Goal: Obtain resource: Obtain resource

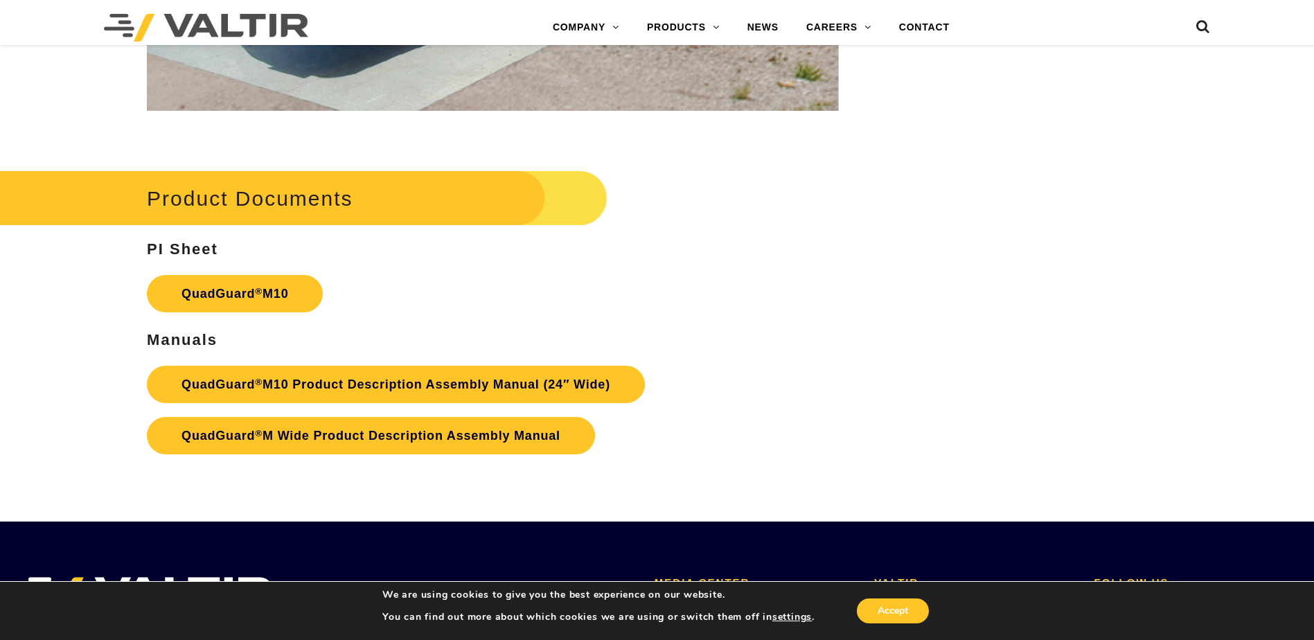
scroll to position [5194, 0]
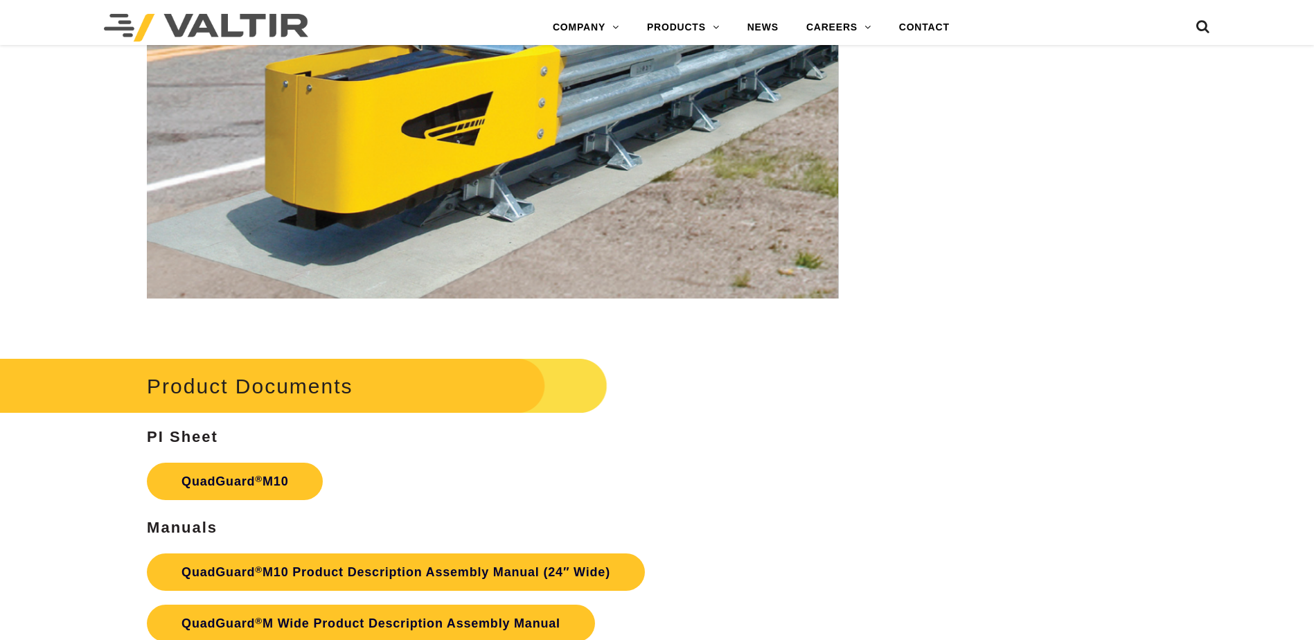
scroll to position [5194, 0]
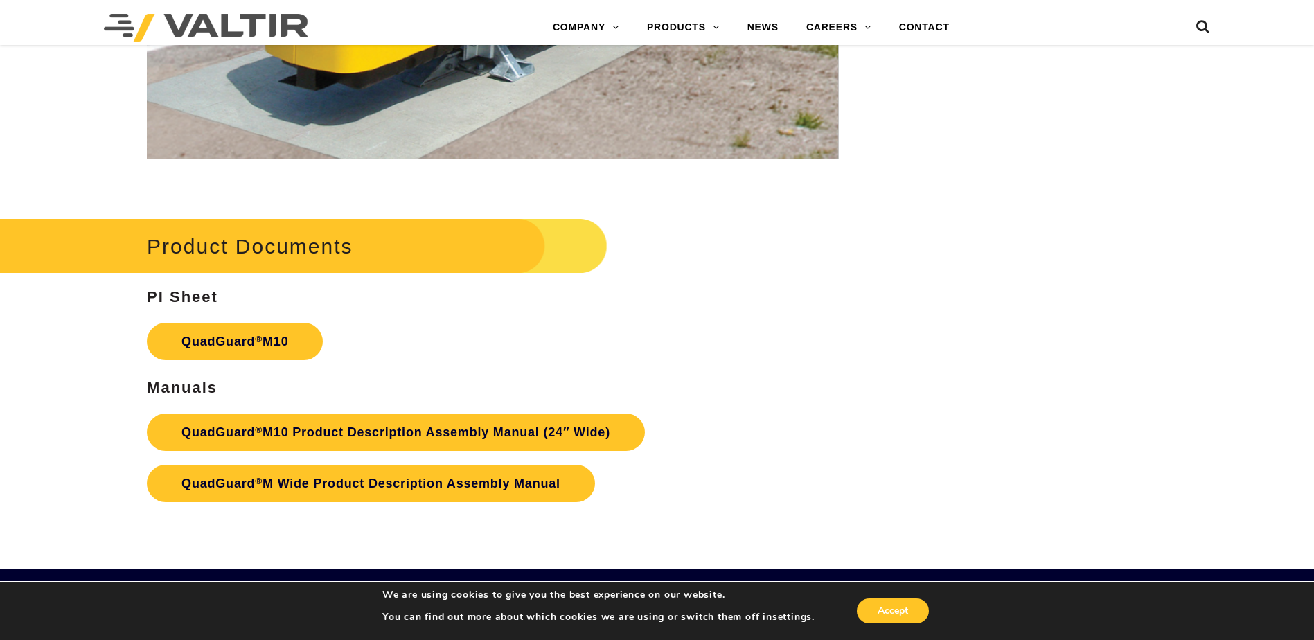
scroll to position [5003, 0]
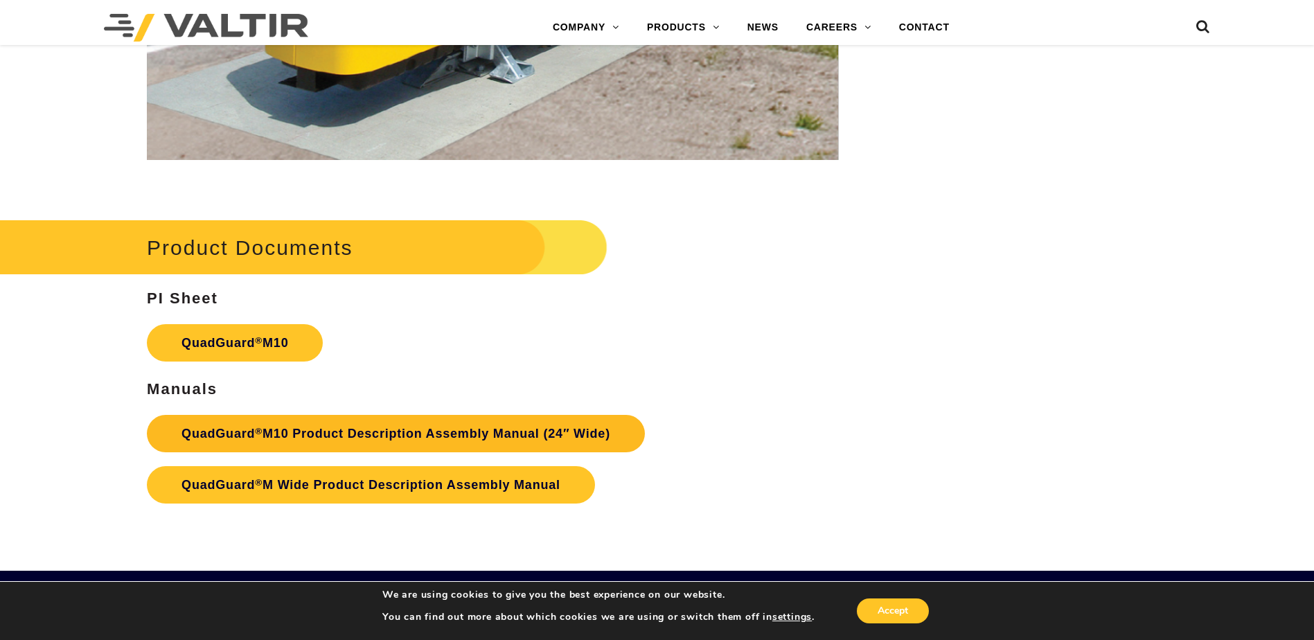
click at [413, 432] on link "QuadGuard ® M10 Product Description Assembly Manual (24″ Wide)" at bounding box center [396, 433] width 498 height 37
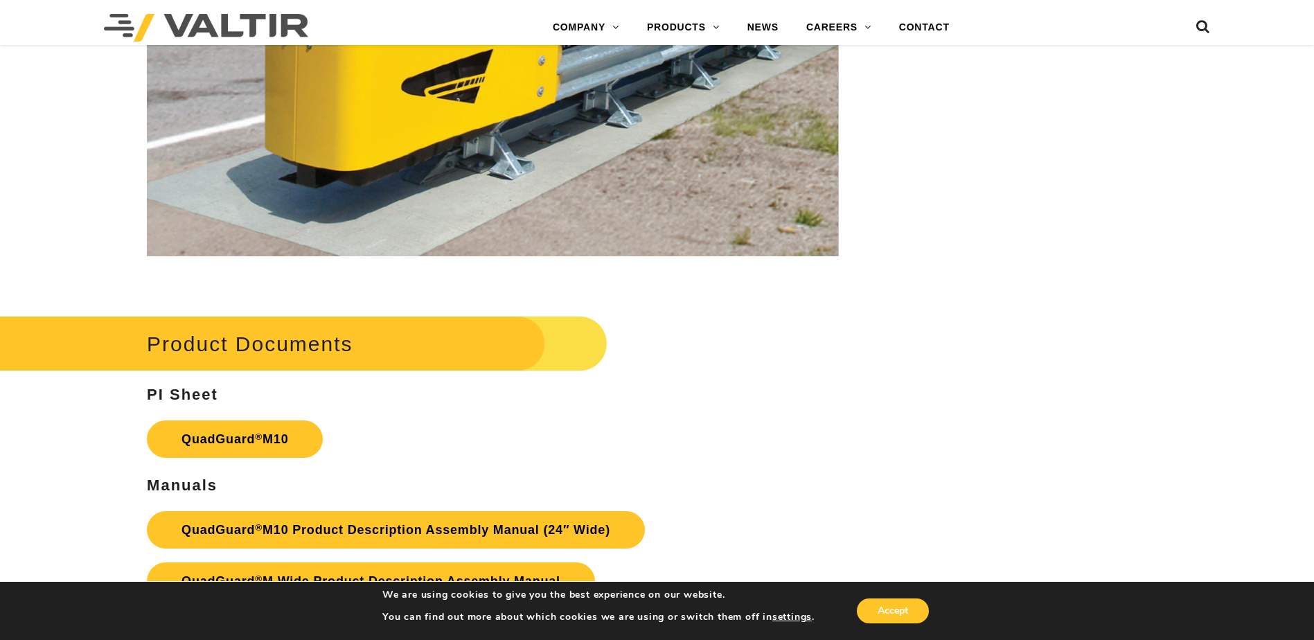
scroll to position [5055, 0]
